Goal: Information Seeking & Learning: Find specific page/section

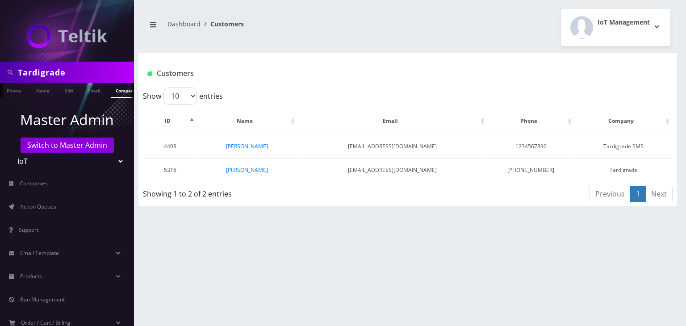
click at [0, 68] on div "Tardigrade" at bounding box center [67, 72] width 134 height 21
type input "Ludlow and Friends"
click at [115, 90] on link "Company" at bounding box center [126, 90] width 30 height 15
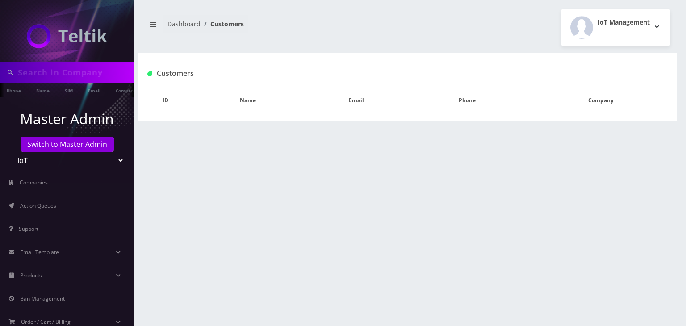
click at [67, 76] on input "text" at bounding box center [75, 72] width 114 height 17
paste input "Ludlow and Friends"
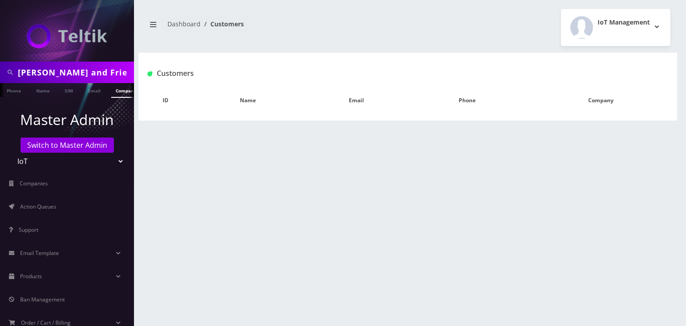
type input "Ludlow and Friends"
click at [114, 95] on link "Company" at bounding box center [126, 90] width 30 height 15
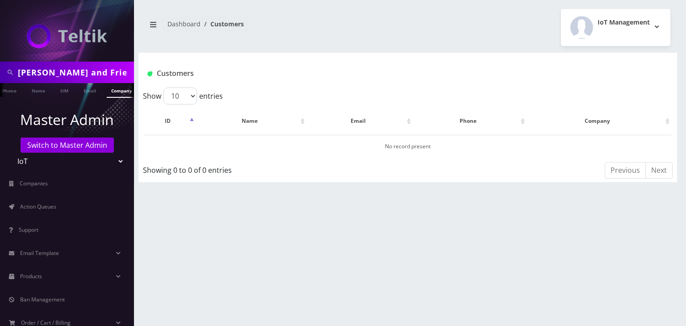
scroll to position [0, 9]
drag, startPoint x: 30, startPoint y: 75, endPoint x: 0, endPoint y: 74, distance: 30.4
click at [0, 74] on div "Ludlow and Friends" at bounding box center [67, 72] width 134 height 21
paste input "Ominous Development"
type input "Ominous Development"
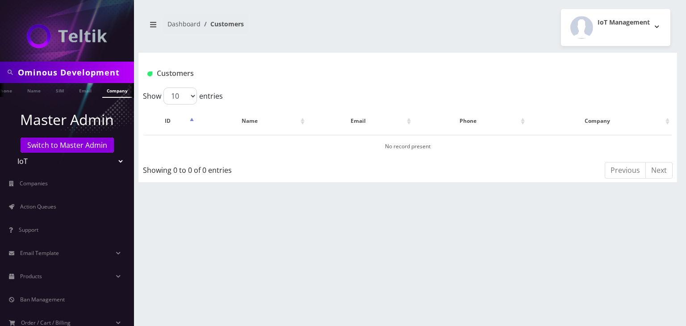
click at [113, 91] on link "Company" at bounding box center [117, 90] width 30 height 15
click at [108, 91] on link "Company" at bounding box center [112, 90] width 30 height 15
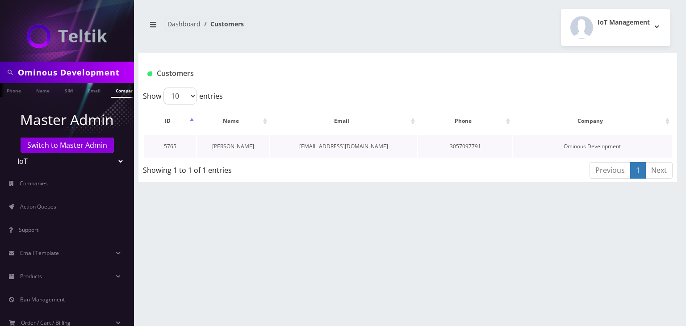
click at [236, 146] on link "[PERSON_NAME]" at bounding box center [233, 146] width 42 height 8
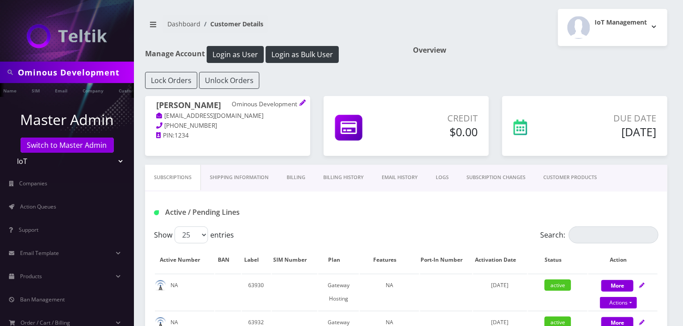
drag, startPoint x: 121, startPoint y: 72, endPoint x: 0, endPoint y: 90, distance: 122.8
click at [0, 90] on nav "Ominous Development Phone Name SIM Email Company Customer Master Admin Switch t…" at bounding box center [67, 163] width 134 height 326
type input "jonathan"
click at [33, 87] on link "Name" at bounding box center [31, 90] width 22 height 15
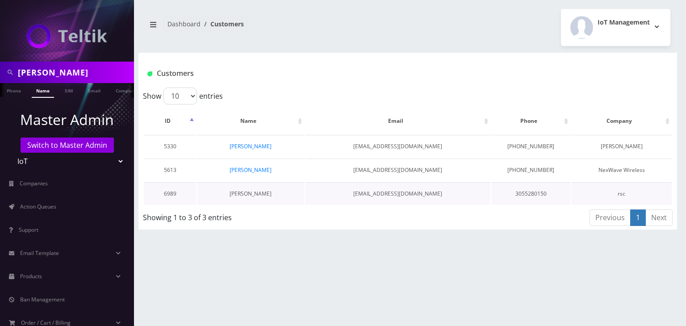
click at [257, 192] on link "[PERSON_NAME]" at bounding box center [250, 194] width 42 height 8
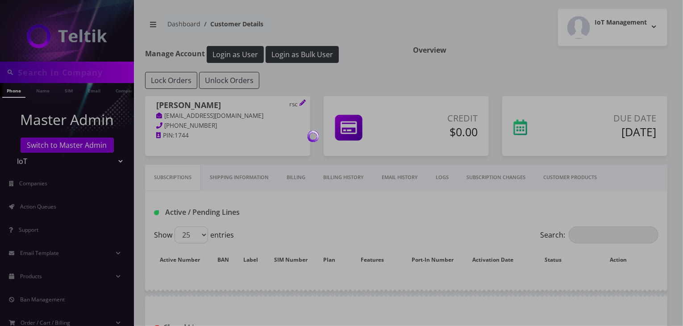
type input "[PERSON_NAME]"
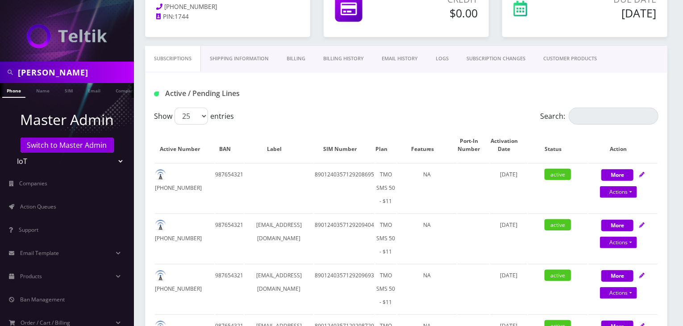
scroll to position [102, 0]
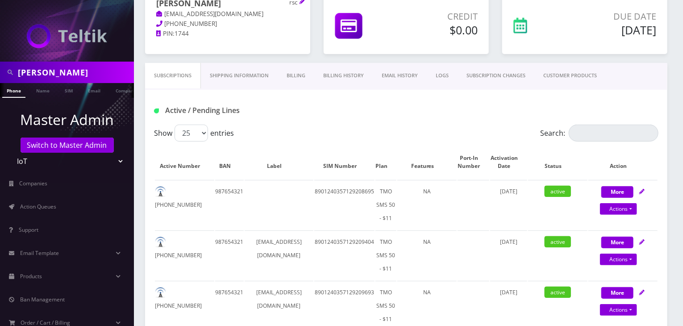
click at [563, 81] on link "CUSTOMER PRODUCTS" at bounding box center [569, 75] width 71 height 25
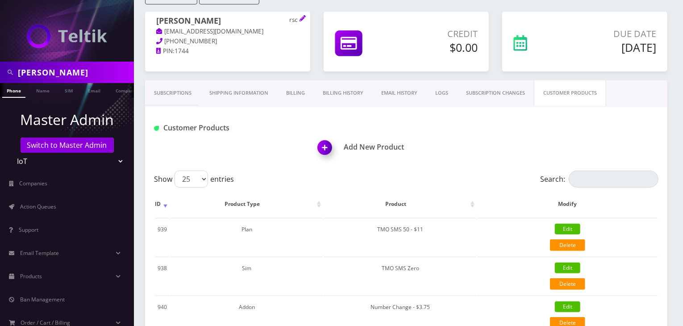
scroll to position [18, 0]
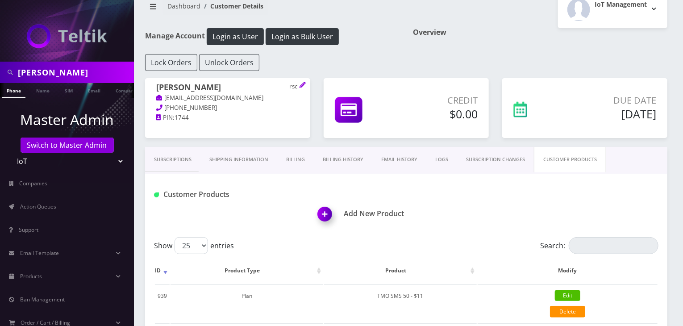
click at [161, 159] on link "Subscriptions" at bounding box center [172, 159] width 55 height 25
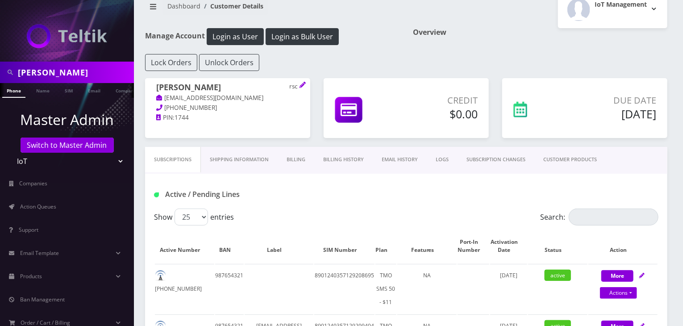
click at [298, 159] on link "Billing" at bounding box center [296, 159] width 37 height 25
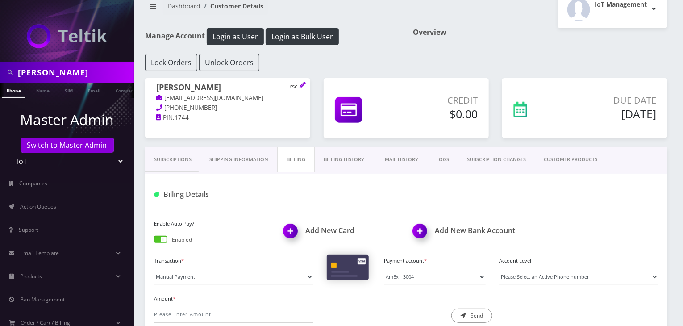
click at [340, 161] on link "Billing History" at bounding box center [344, 159] width 58 height 25
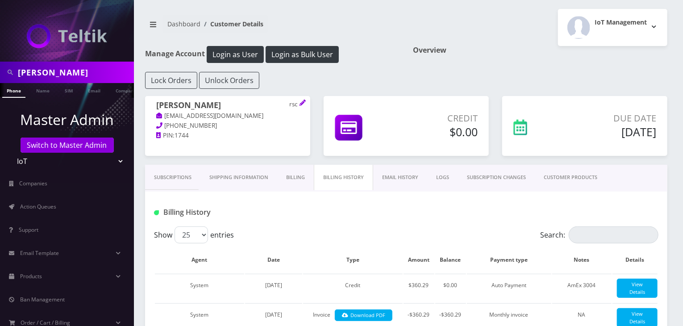
click at [289, 180] on link "Billing" at bounding box center [295, 177] width 37 height 25
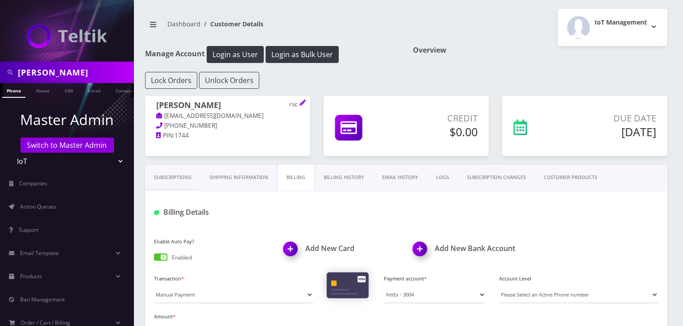
click at [339, 177] on link "Billing History" at bounding box center [344, 177] width 58 height 25
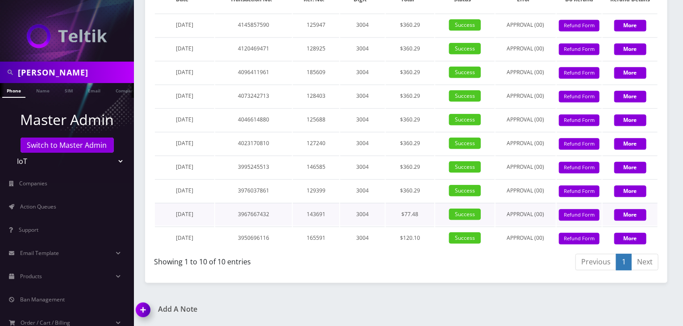
scroll to position [1106, 0]
click at [54, 206] on span "Action Queues" at bounding box center [38, 207] width 36 height 8
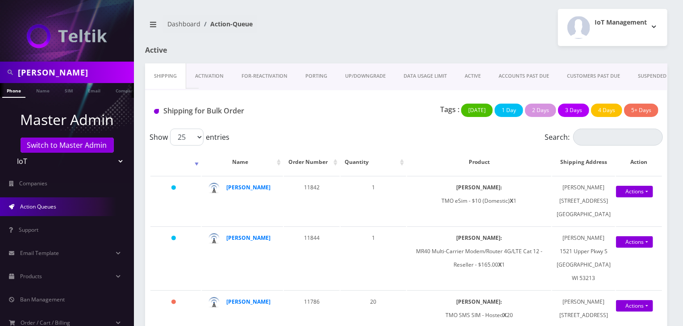
drag, startPoint x: 23, startPoint y: 70, endPoint x: 0, endPoint y: 71, distance: 23.2
click at [0, 71] on div "jonathan" at bounding box center [67, 72] width 134 height 21
paste input "Great Tickets"
type input "Great Tickets"
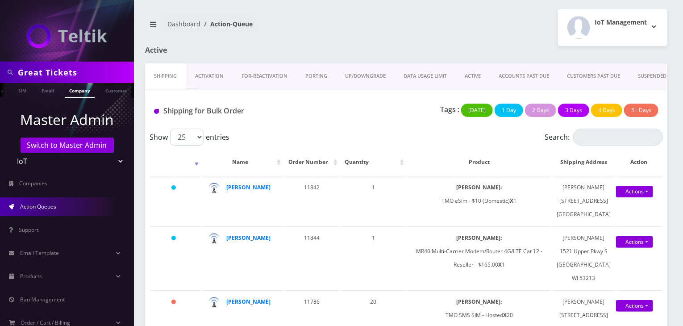
click at [65, 90] on link "Company" at bounding box center [80, 90] width 30 height 15
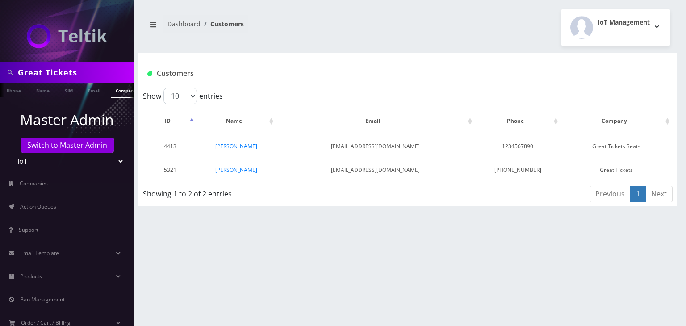
drag, startPoint x: 89, startPoint y: 71, endPoint x: 0, endPoint y: 70, distance: 89.3
click at [0, 70] on div "Great Tickets" at bounding box center [67, 72] width 134 height 21
type input "[PERSON_NAME]"
click at [43, 94] on link "Name" at bounding box center [43, 90] width 22 height 15
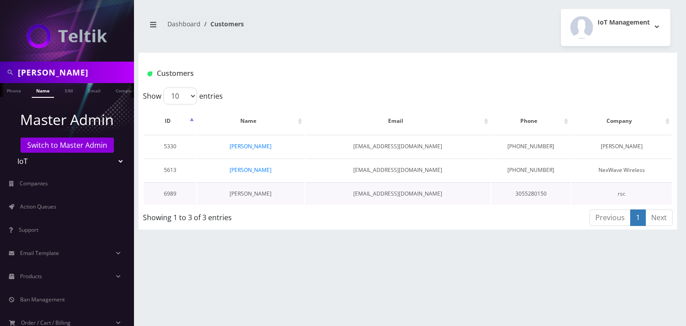
click at [257, 192] on link "[PERSON_NAME]" at bounding box center [250, 194] width 42 height 8
click at [255, 193] on link "[PERSON_NAME]" at bounding box center [250, 194] width 42 height 8
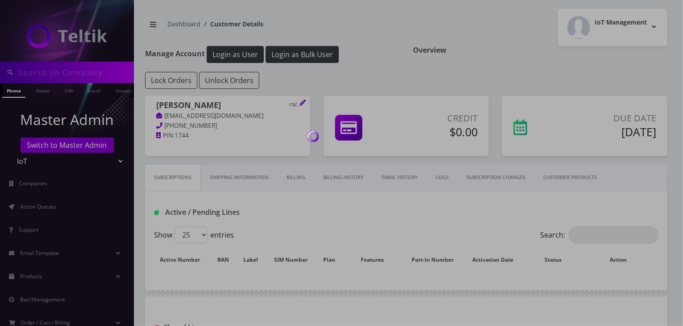
type input "[PERSON_NAME]"
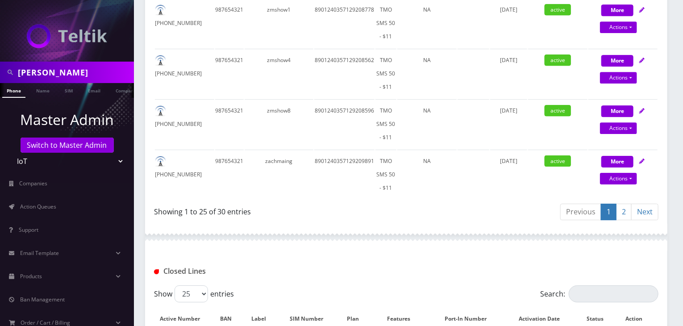
scroll to position [1292, 0]
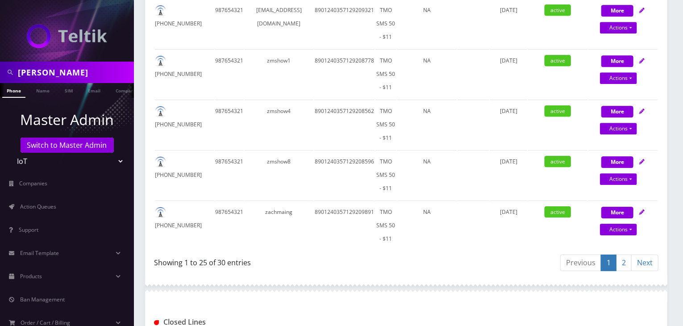
drag, startPoint x: 69, startPoint y: 75, endPoint x: 12, endPoint y: 75, distance: 57.2
click at [12, 75] on div "[PERSON_NAME]" at bounding box center [66, 72] width 129 height 17
paste input "Kaptix"
type input "Kaptix"
click at [117, 91] on link "Company" at bounding box center [126, 90] width 30 height 15
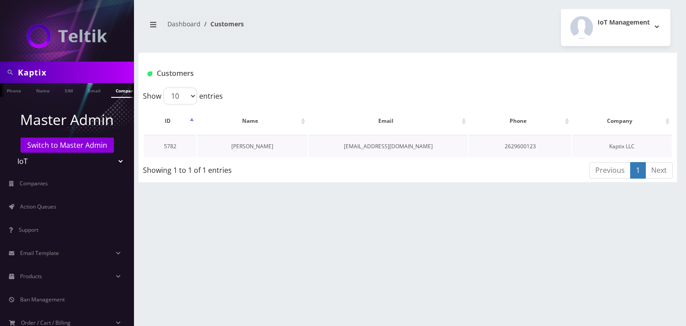
scroll to position [0, 4]
click at [254, 144] on link "[PERSON_NAME]" at bounding box center [252, 146] width 42 height 8
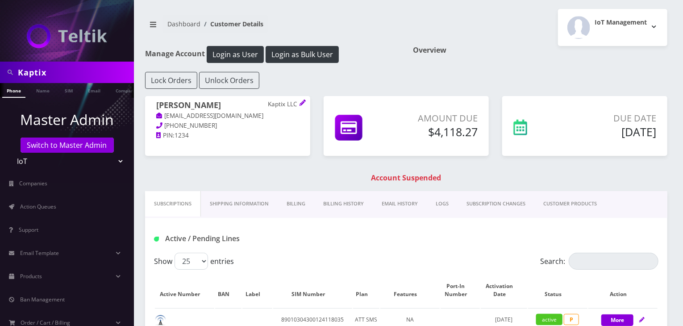
click at [255, 205] on link "Shipping Information" at bounding box center [239, 203] width 77 height 25
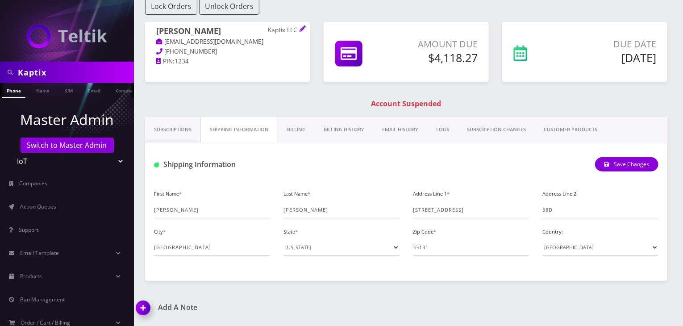
scroll to position [0, 4]
drag, startPoint x: 59, startPoint y: 72, endPoint x: 0, endPoint y: 55, distance: 61.9
click at [0, 55] on nav "Kaptix Phone Name SIM Email Company Customer Master Admin Switch to Master Admi…" at bounding box center [67, 163] width 134 height 326
type input "[PERSON_NAME]"
click at [38, 95] on link "Name" at bounding box center [38, 90] width 22 height 15
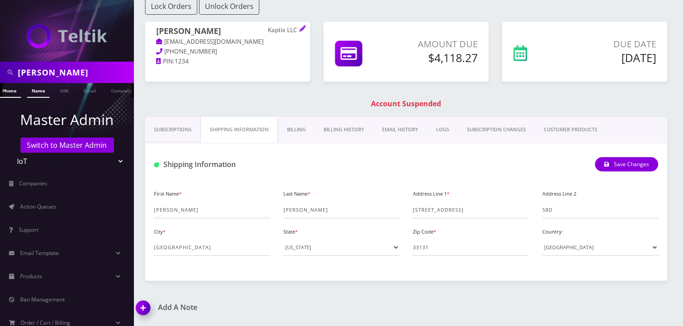
click at [34, 89] on link "Name" at bounding box center [38, 90] width 22 height 15
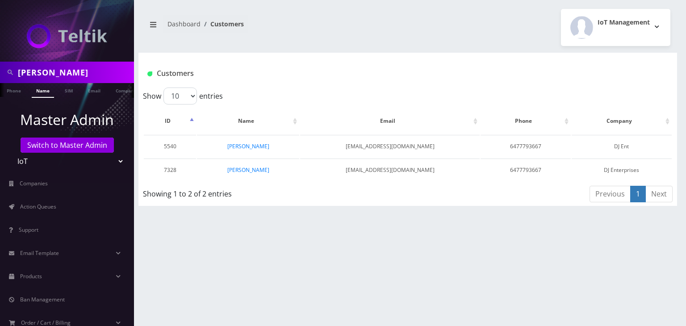
click at [250, 168] on link "Devesh Jairath" at bounding box center [248, 170] width 42 height 8
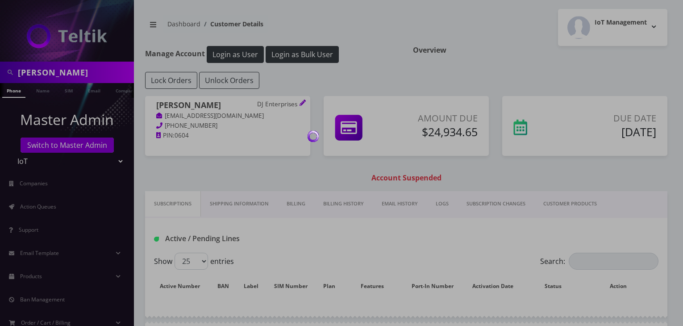
scroll to position [63, 0]
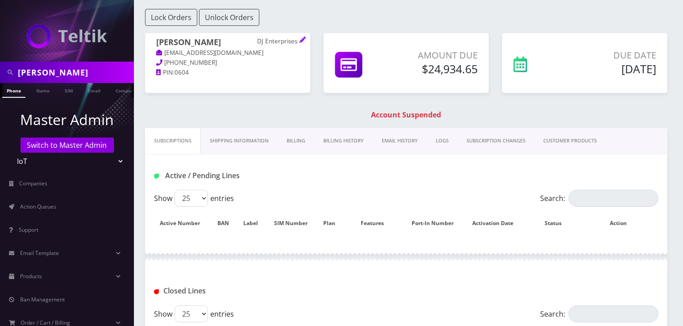
click at [245, 142] on link "Shipping Information" at bounding box center [239, 140] width 77 height 25
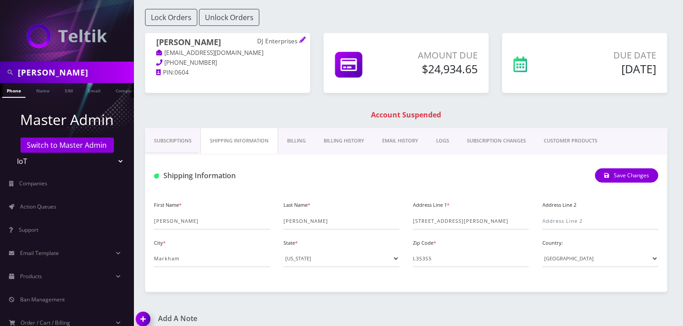
click at [187, 143] on link "Subscriptions" at bounding box center [172, 140] width 55 height 25
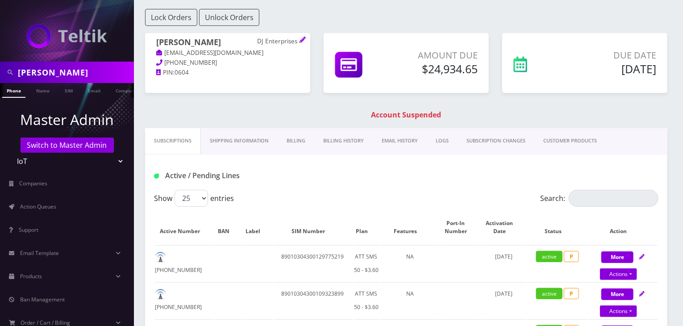
click at [561, 138] on link "CUSTOMER PRODUCTS" at bounding box center [569, 140] width 71 height 25
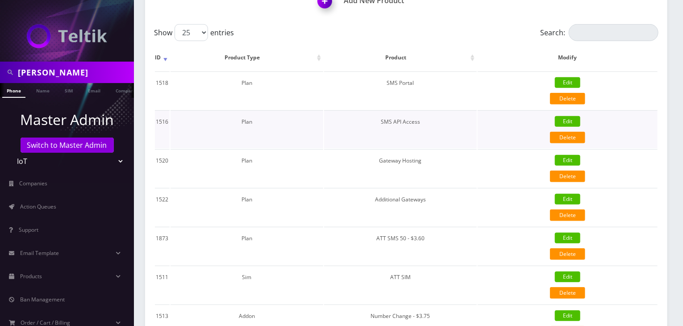
scroll to position [273, 0]
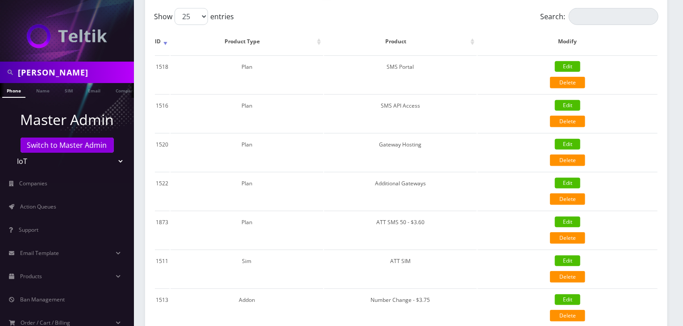
drag, startPoint x: 80, startPoint y: 75, endPoint x: 4, endPoint y: 68, distance: 76.2
click at [4, 68] on div "devesh" at bounding box center [66, 72] width 129 height 17
paste input "Y&S Tickets"
type input "Y&S Tickets"
click at [37, 88] on link "Name" at bounding box center [43, 90] width 22 height 15
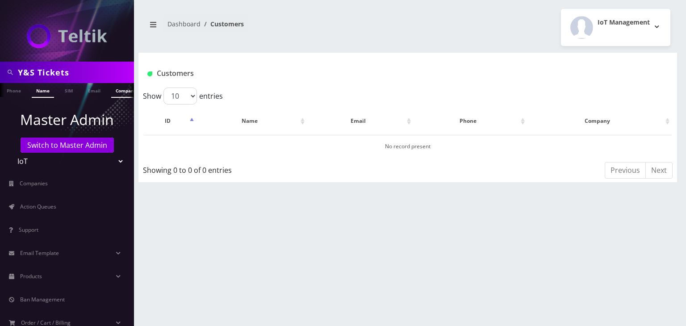
click at [114, 91] on link "Company" at bounding box center [126, 90] width 30 height 15
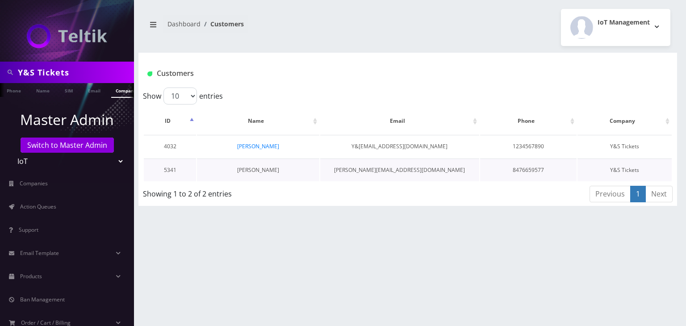
click at [258, 170] on link "[PERSON_NAME]" at bounding box center [258, 170] width 42 height 8
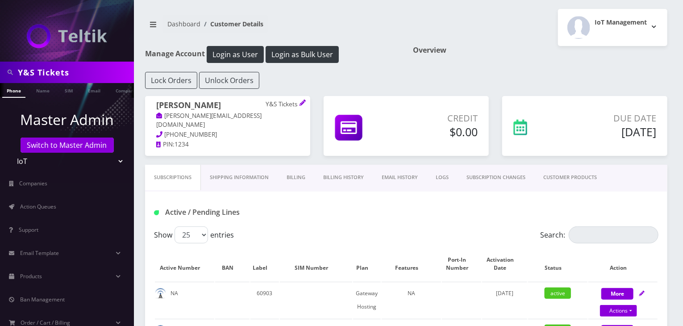
click at [245, 175] on link "Shipping Information" at bounding box center [239, 177] width 77 height 25
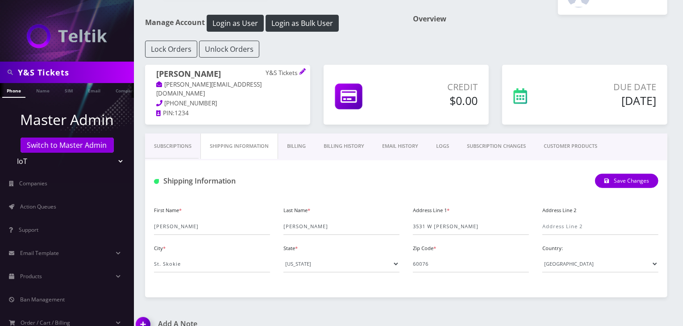
scroll to position [45, 0]
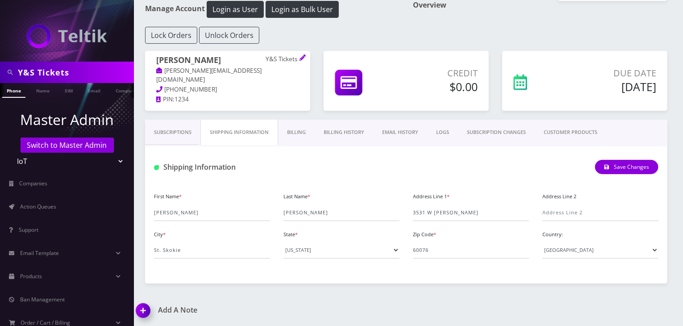
drag, startPoint x: 63, startPoint y: 69, endPoint x: 0, endPoint y: 67, distance: 62.5
click at [0, 71] on div "Y&S Tickets" at bounding box center [67, 72] width 134 height 21
paste input "jit inc"
type input "jit inc"
click at [116, 90] on link "Company" at bounding box center [126, 90] width 30 height 15
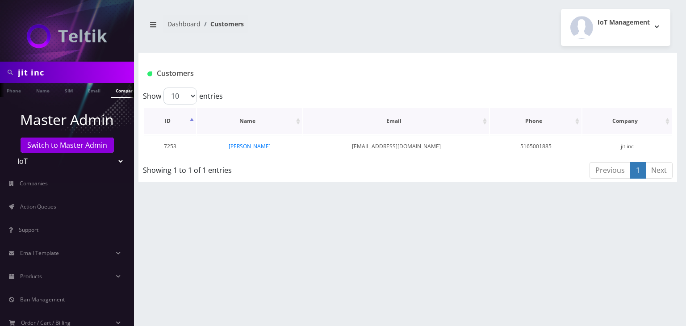
scroll to position [0, 4]
click at [244, 145] on link "[PERSON_NAME]" at bounding box center [250, 146] width 42 height 8
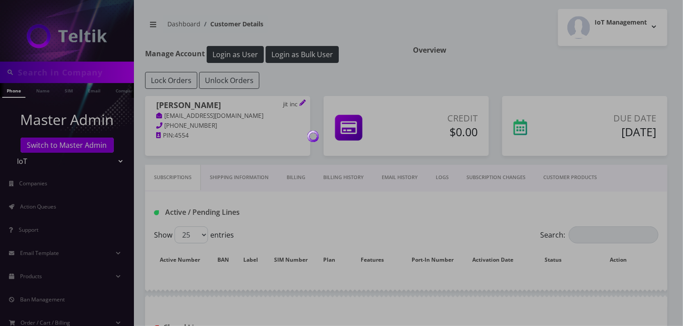
type input "jit inc"
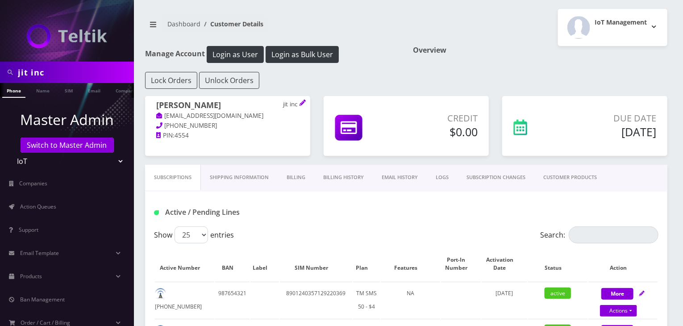
click at [263, 175] on link "Shipping Information" at bounding box center [239, 177] width 77 height 25
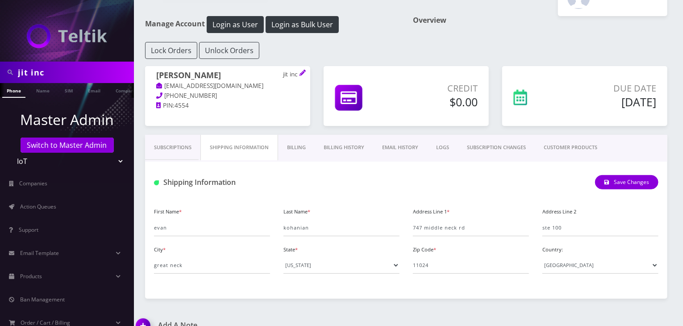
scroll to position [45, 0]
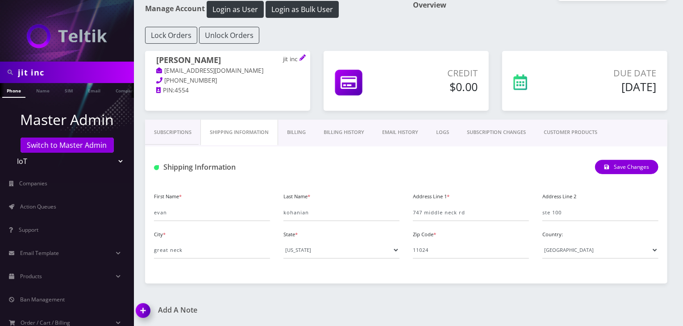
click at [191, 128] on link "Subscriptions" at bounding box center [172, 132] width 55 height 25
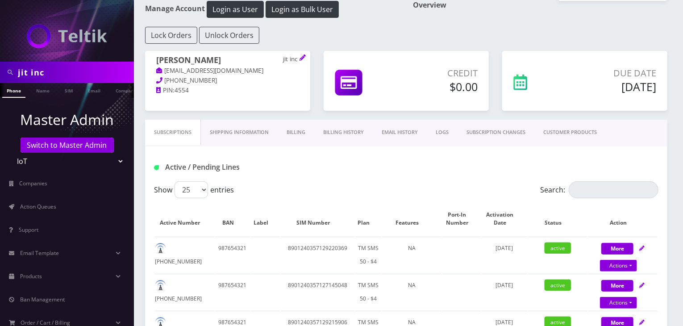
drag, startPoint x: 31, startPoint y: 72, endPoint x: 0, endPoint y: 71, distance: 31.3
click at [0, 71] on div "jit inc" at bounding box center [67, 72] width 134 height 21
paste input "Great Tickets"
type input "Great Tickets"
click at [115, 88] on link "Company" at bounding box center [126, 90] width 30 height 15
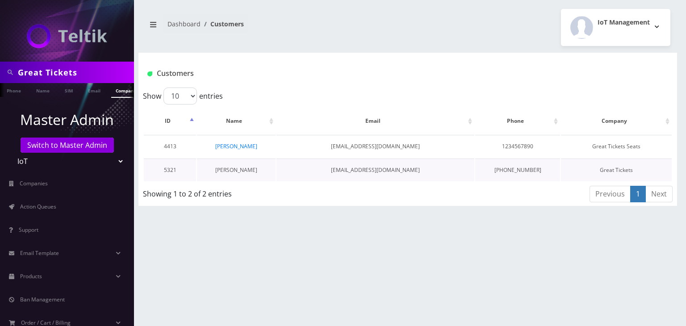
scroll to position [0, 4]
drag, startPoint x: 85, startPoint y: 71, endPoint x: 0, endPoint y: 65, distance: 85.5
click at [0, 65] on div "Great Tickets" at bounding box center [67, 72] width 134 height 21
paste input "InTune Analytics"
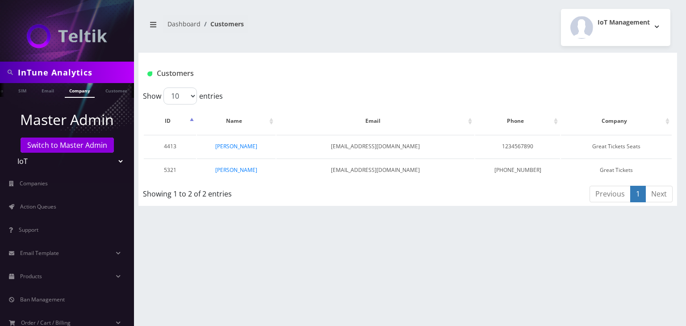
type input "InTune Analytics"
click at [75, 91] on link "Company" at bounding box center [80, 90] width 30 height 15
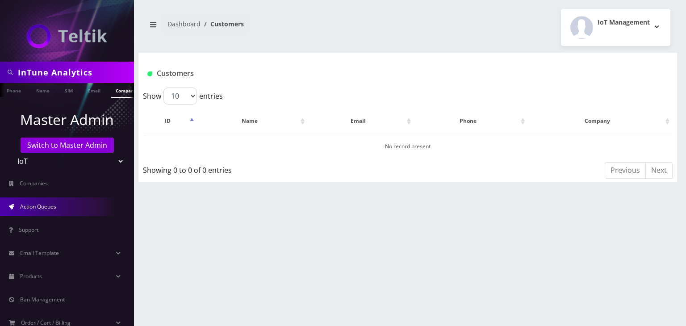
click at [58, 202] on link "Action Queues" at bounding box center [67, 206] width 134 height 19
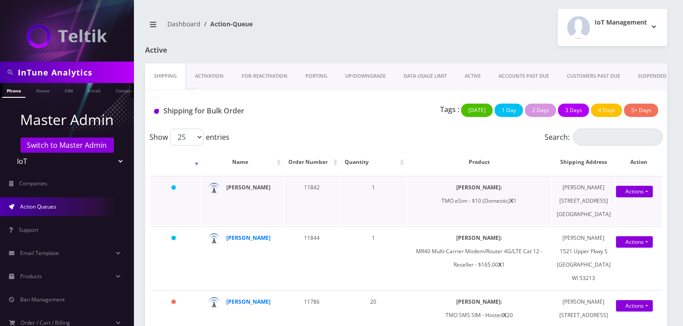
click at [261, 191] on strong "[PERSON_NAME]" at bounding box center [248, 188] width 44 height 8
